Goal: Find specific page/section: Find specific page/section

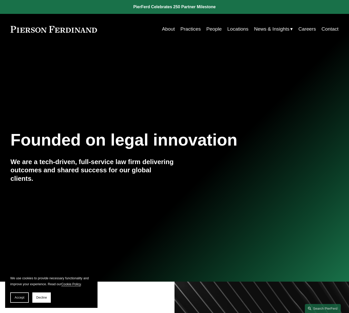
click at [211, 28] on link "People" at bounding box center [214, 29] width 15 height 10
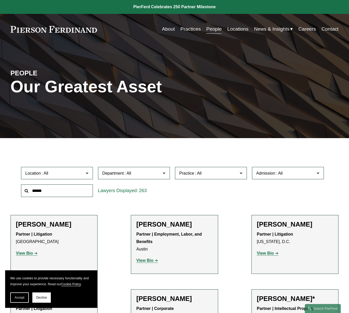
click at [47, 191] on input "text" at bounding box center [57, 190] width 72 height 13
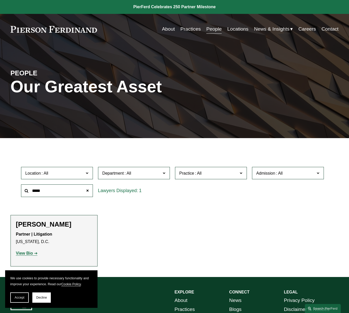
type input "*****"
drag, startPoint x: 25, startPoint y: 251, endPoint x: 59, endPoint y: 248, distance: 33.5
click at [25, 251] on strong "View Bio" at bounding box center [24, 253] width 17 height 4
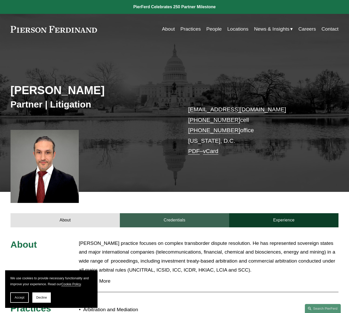
scroll to position [100, 0]
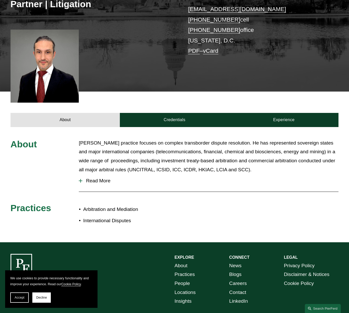
click at [105, 179] on span "Read More" at bounding box center [210, 181] width 256 height 6
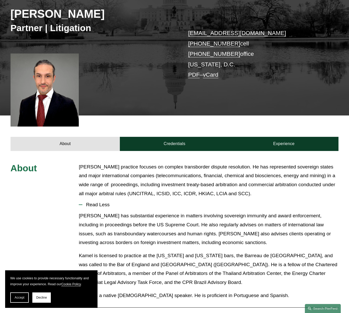
scroll to position [150, 0]
